Goal: Find contact information: Find contact information

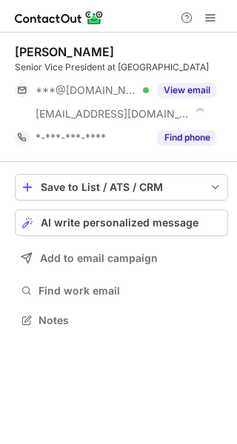
scroll to position [310, 237]
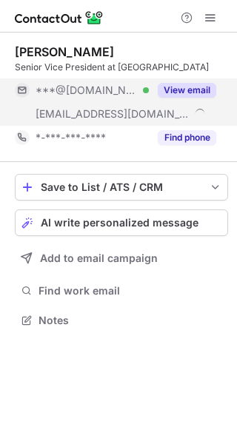
click at [98, 115] on span "***@cnb.com" at bounding box center [113, 113] width 154 height 13
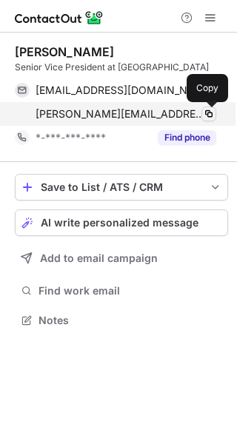
click at [209, 114] on span at bounding box center [209, 114] width 12 height 12
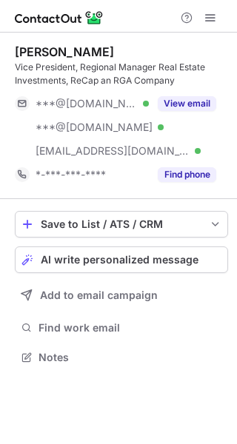
scroll to position [347, 237]
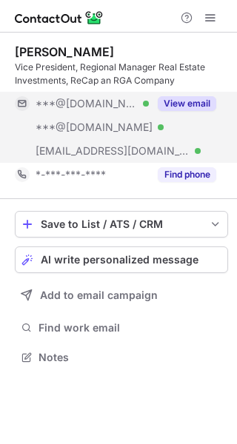
click at [118, 144] on div "[EMAIL_ADDRESS][DOMAIN_NAME] Verified" at bounding box center [82, 151] width 134 height 24
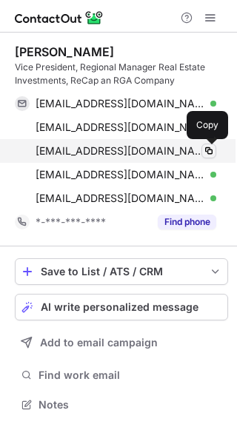
click at [212, 152] on span at bounding box center [209, 151] width 12 height 12
